Goal: Book appointment/travel/reservation

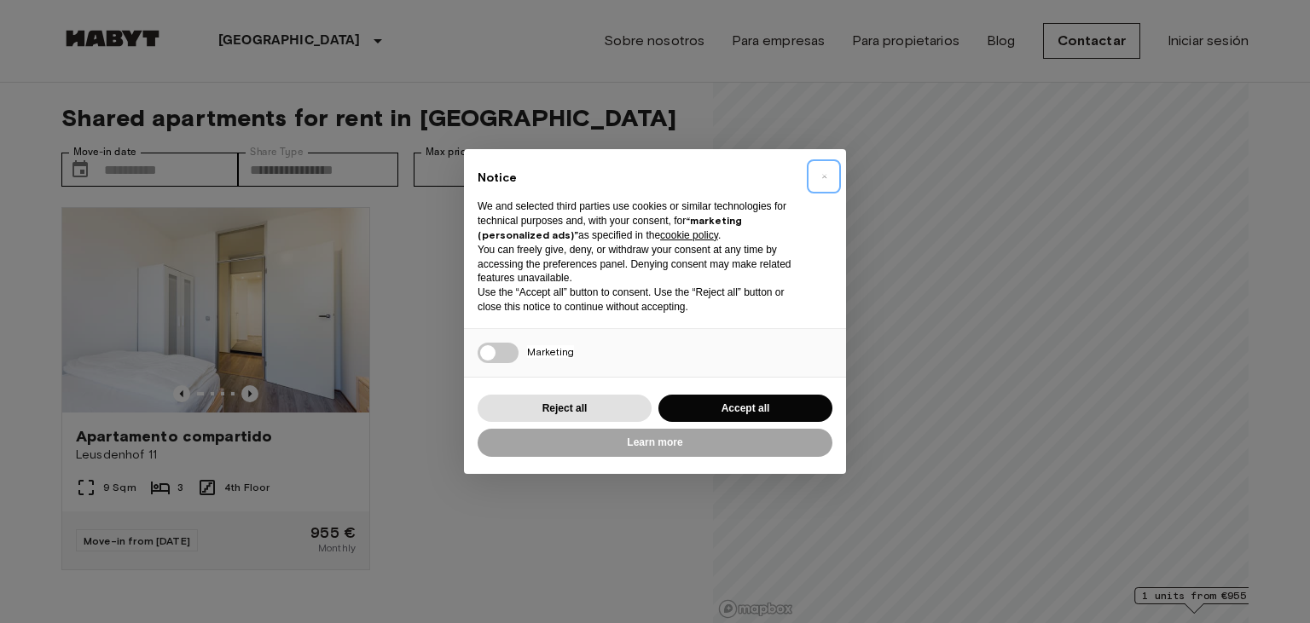
click at [824, 176] on span "×" at bounding box center [824, 176] width 6 height 20
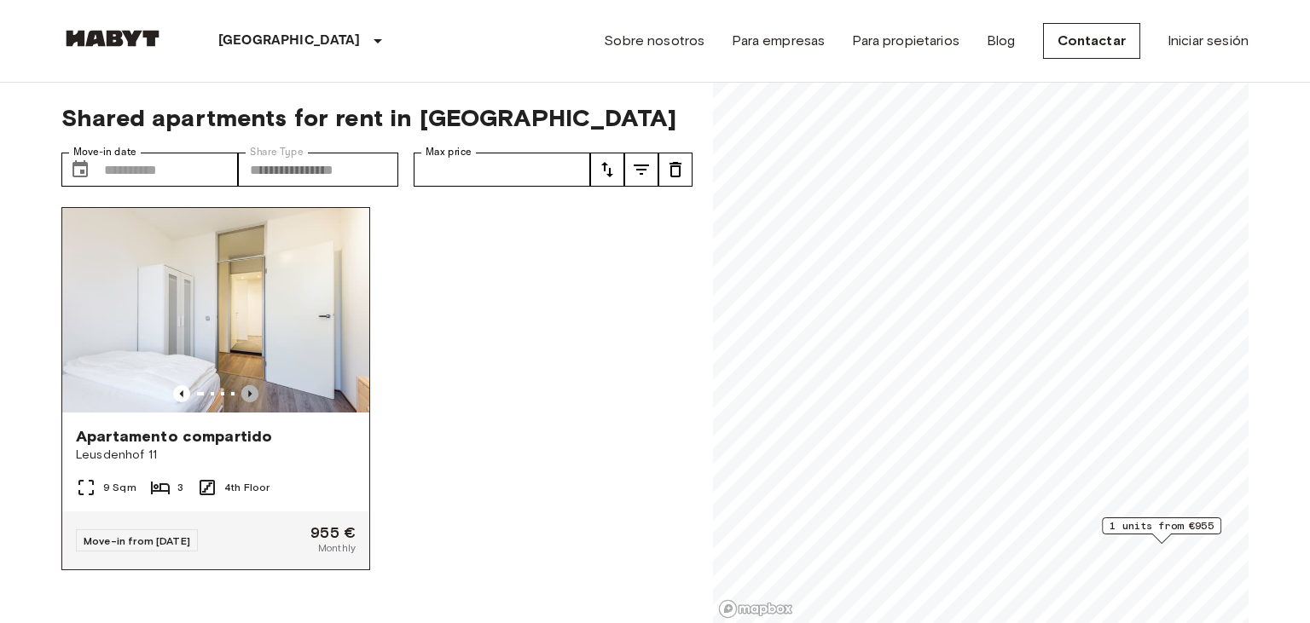
click at [254, 395] on icon "Previous image" at bounding box center [249, 393] width 17 height 17
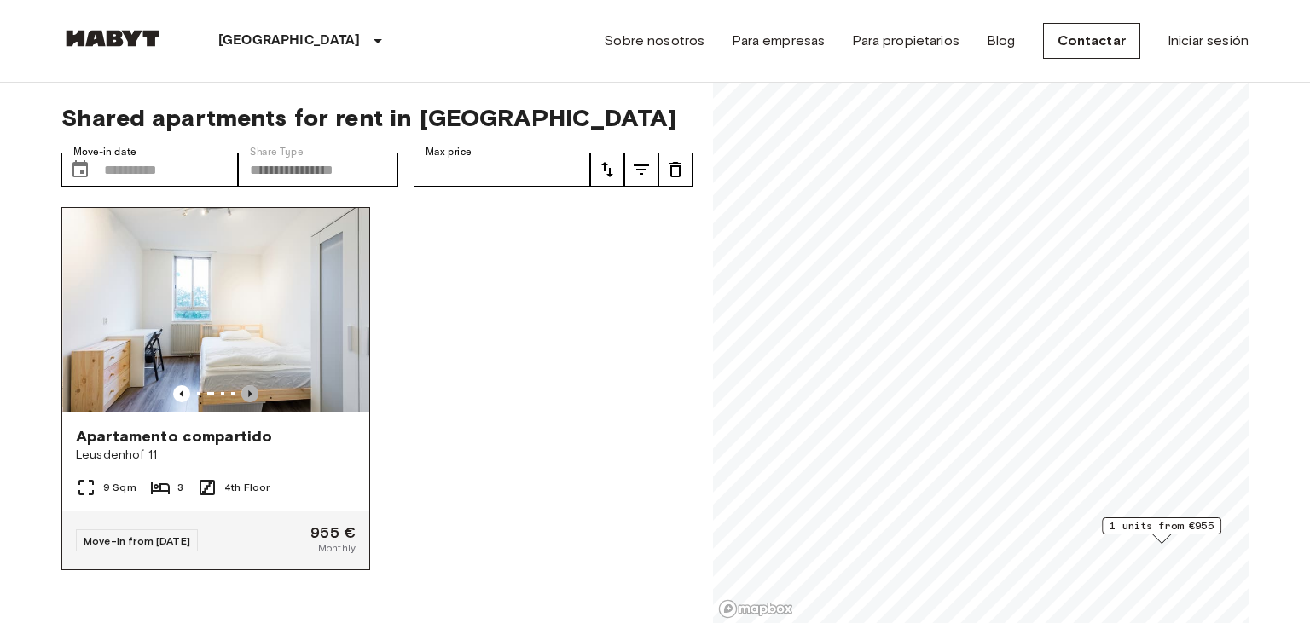
click at [254, 395] on icon "Previous image" at bounding box center [249, 393] width 17 height 17
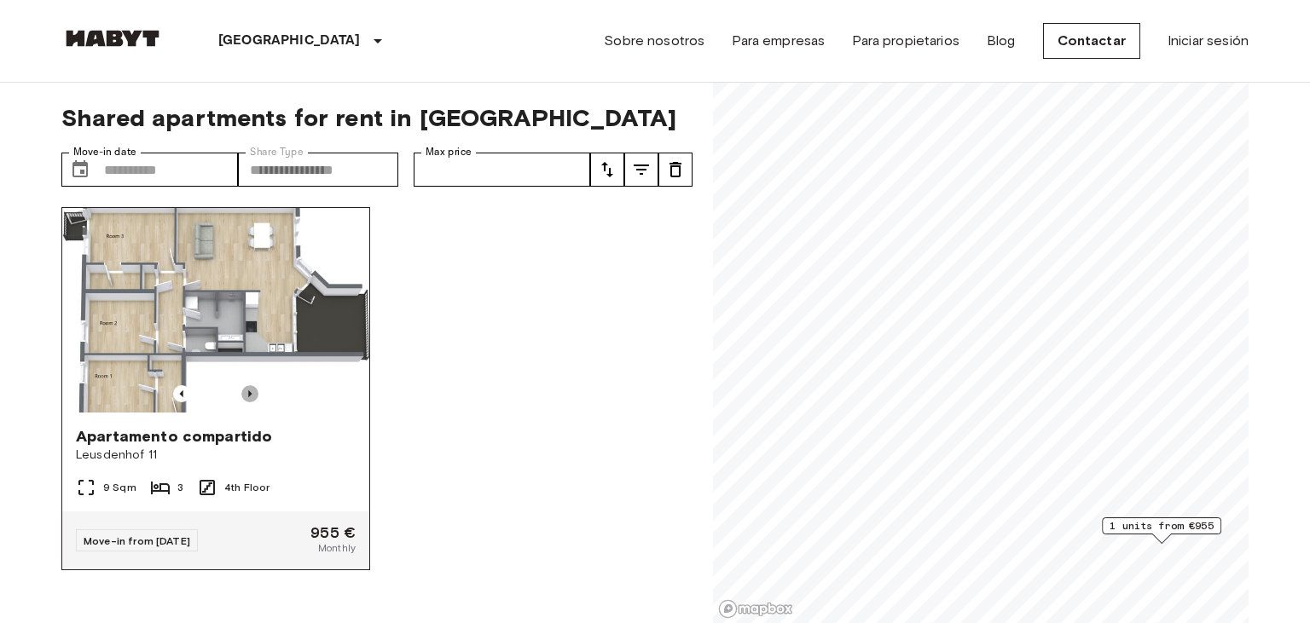
click at [254, 395] on icon "Previous image" at bounding box center [249, 393] width 17 height 17
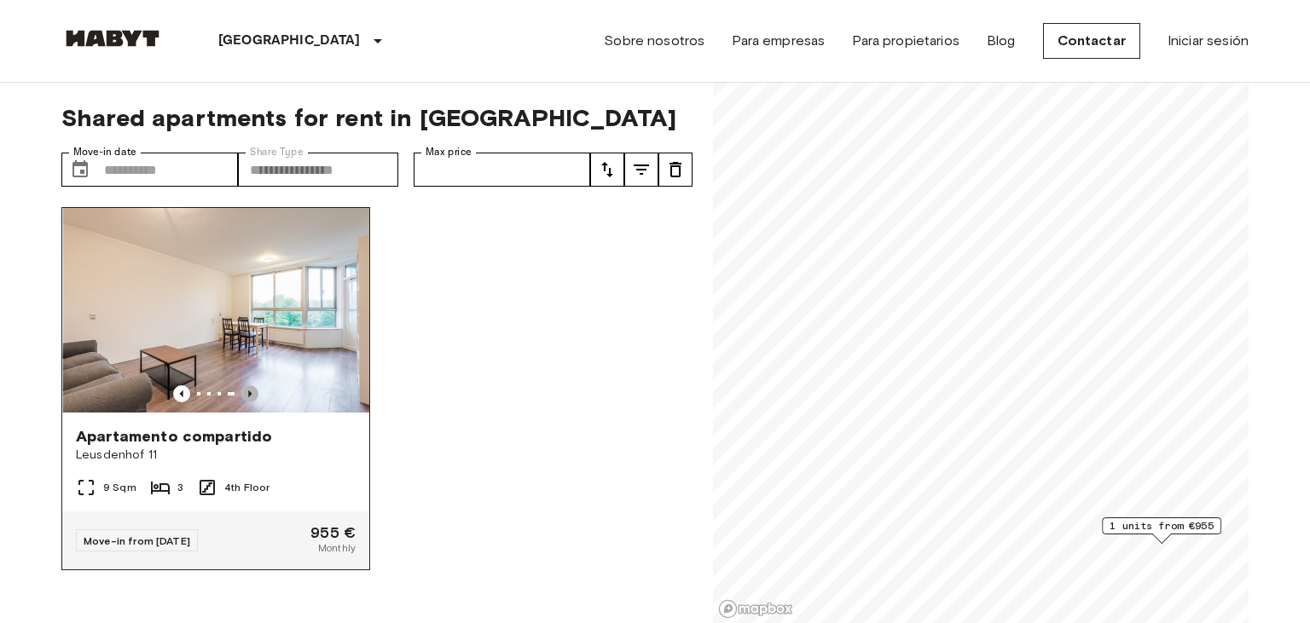
click at [254, 395] on icon "Previous image" at bounding box center [249, 393] width 17 height 17
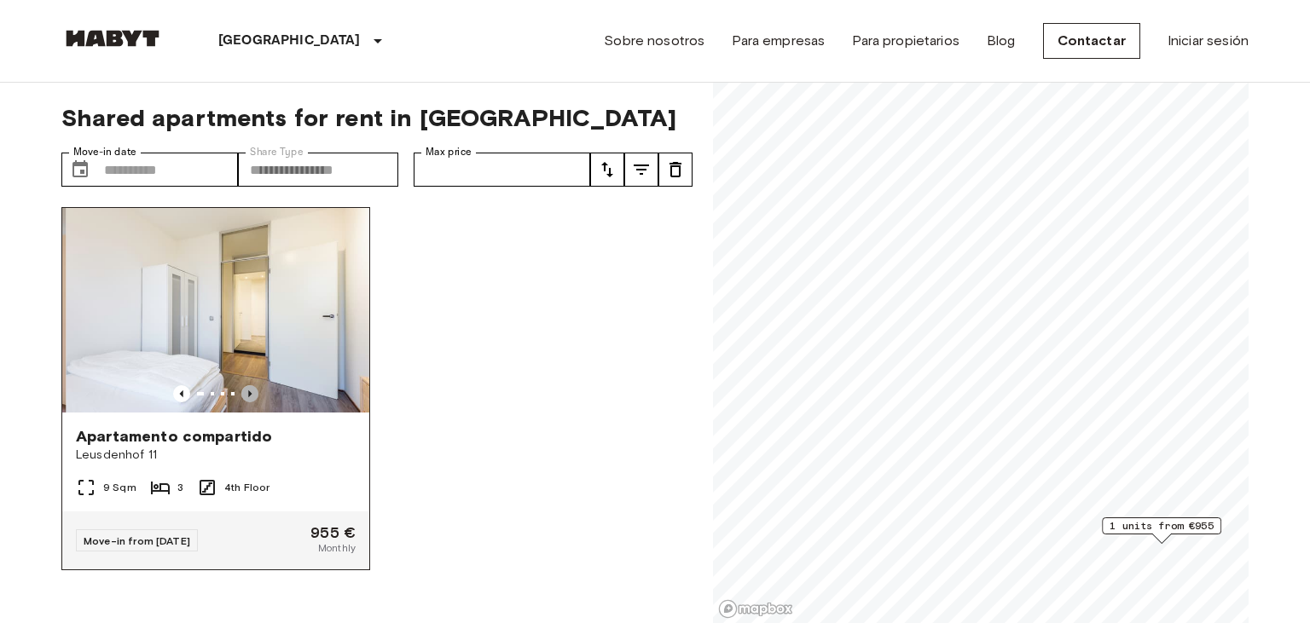
click at [254, 395] on icon "Previous image" at bounding box center [249, 393] width 17 height 17
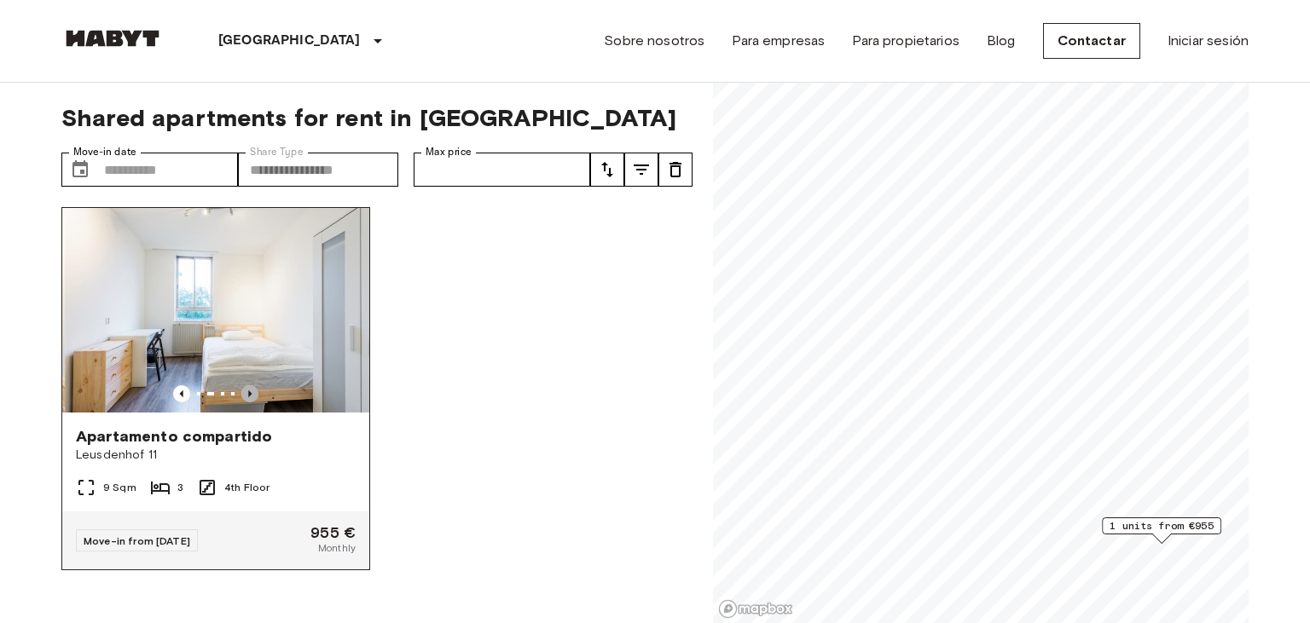
click at [254, 395] on icon "Previous image" at bounding box center [249, 393] width 17 height 17
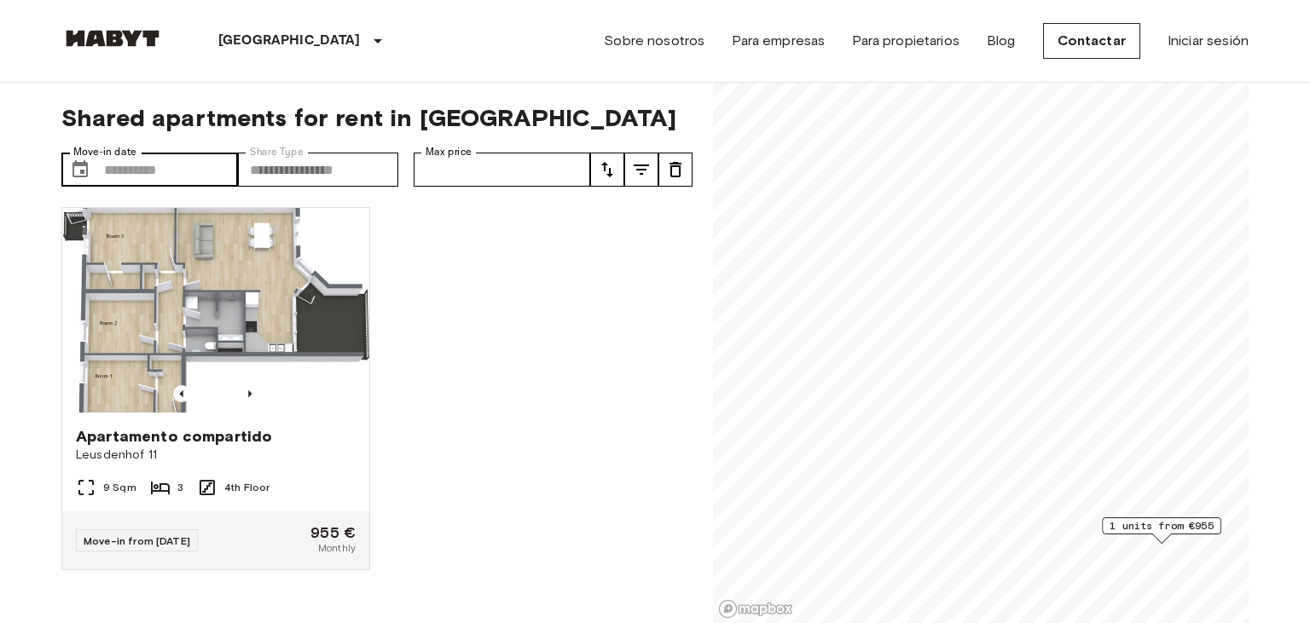
click at [124, 155] on label "Move-in date" at bounding box center [104, 152] width 63 height 14
click at [124, 155] on input "Move-in date" at bounding box center [171, 170] width 134 height 34
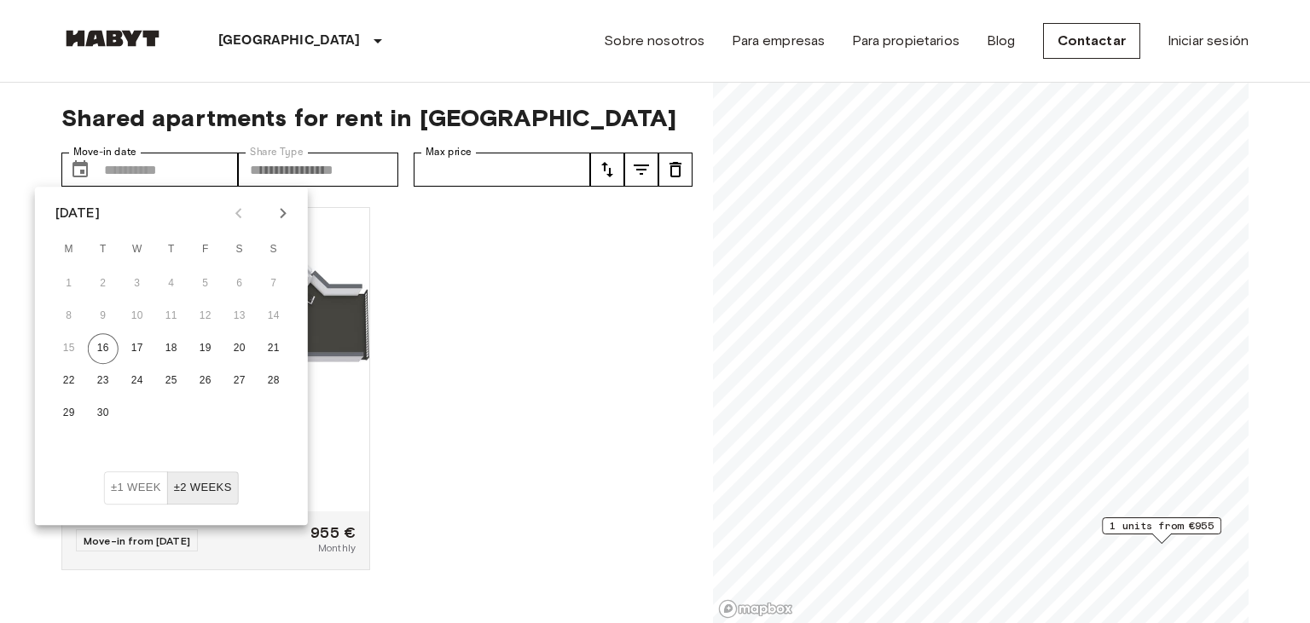
click at [282, 206] on icon "Next month" at bounding box center [283, 213] width 20 height 20
click at [135, 288] on button "1" at bounding box center [137, 284] width 31 height 31
type input "**********"
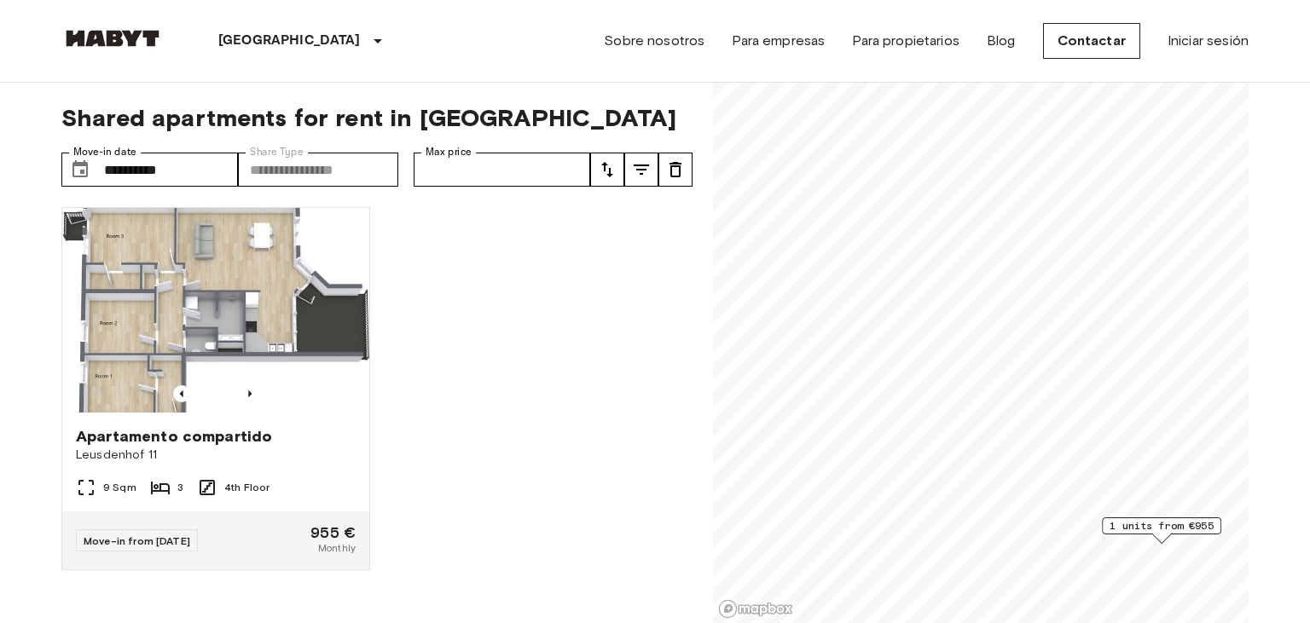
click at [479, 269] on div "Apartamento compartido Leusdenhof 11 9 Sqm 3 4th Floor Move-in from [DATE] 955 …" at bounding box center [370, 409] width 645 height 431
click at [610, 174] on icon "tune" at bounding box center [607, 169] width 12 height 15
click at [520, 312] on div at bounding box center [655, 311] width 1310 height 623
